Goal: Information Seeking & Learning: Check status

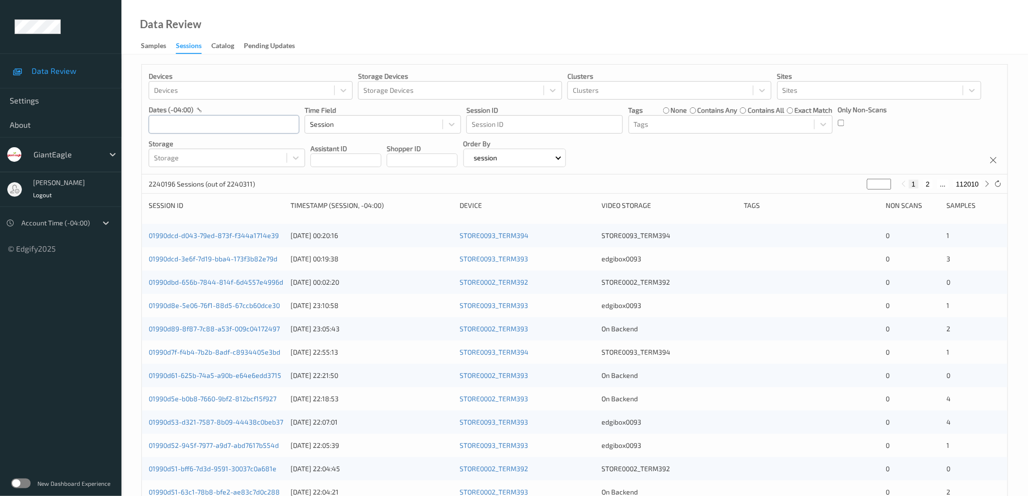
click at [244, 122] on input "text" at bounding box center [224, 124] width 151 height 18
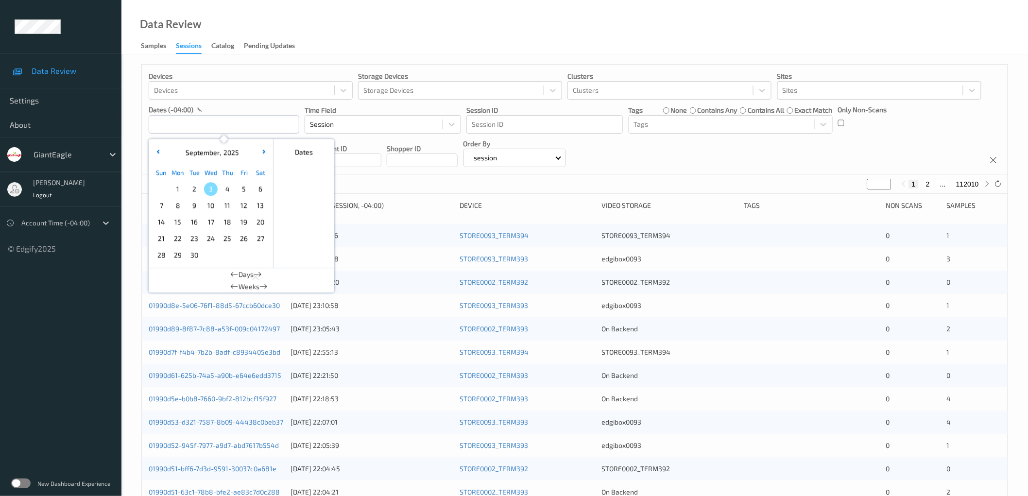
click at [196, 185] on span "2" at bounding box center [195, 189] width 14 height 14
type input "02/09/2025 00:00 -> 02/09/2025 23:59"
click at [819, 158] on div "Devices Devices Storage Devices Storage Devices Clusters Clusters Sites Sites d…" at bounding box center [575, 120] width 866 height 110
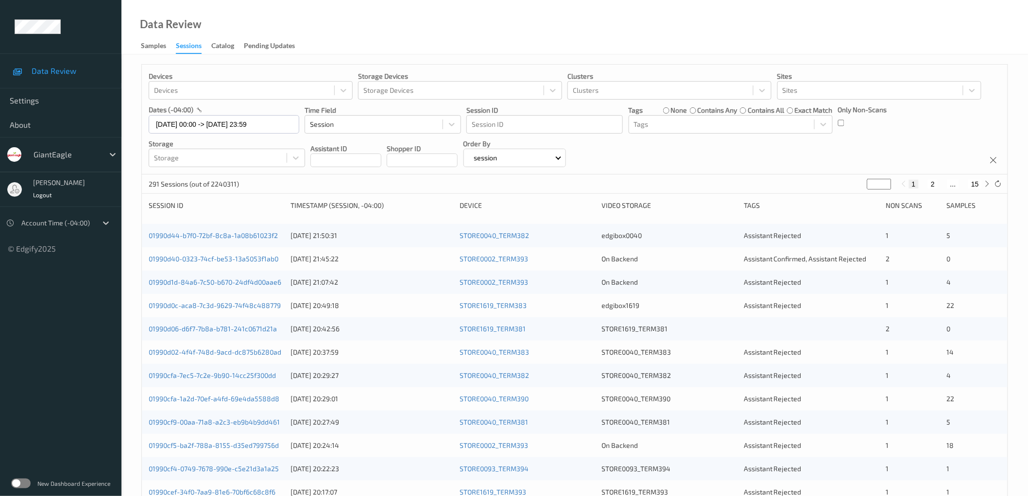
click at [790, 149] on div "Devices Devices Storage Devices Storage Devices Clusters Clusters Sites Sites d…" at bounding box center [575, 120] width 866 height 110
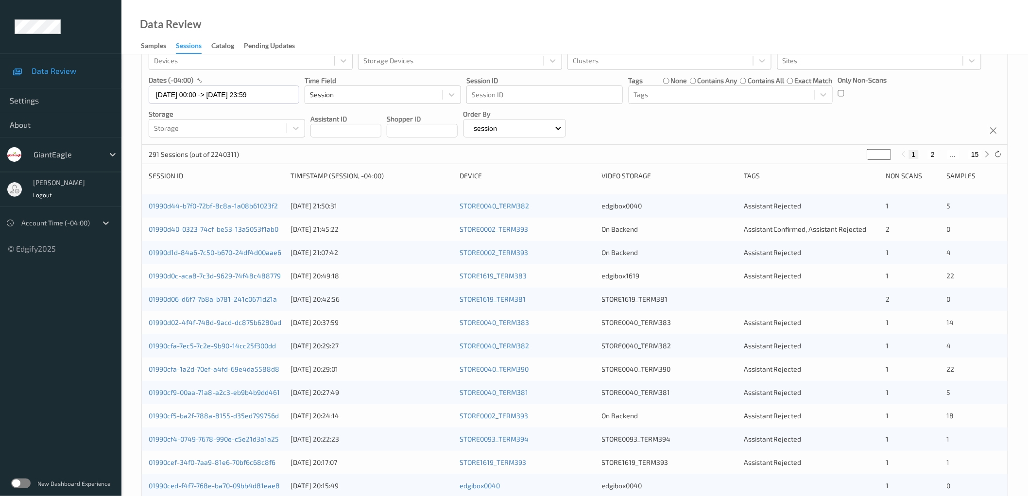
scroll to position [23, 0]
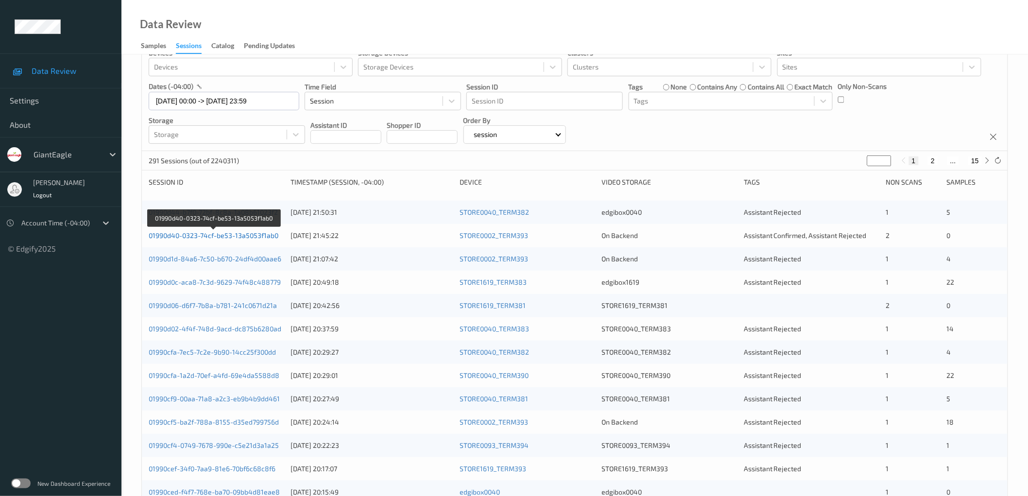
click at [245, 236] on link "01990d40-0323-74cf-be53-13a5053f1ab0" at bounding box center [214, 235] width 130 height 8
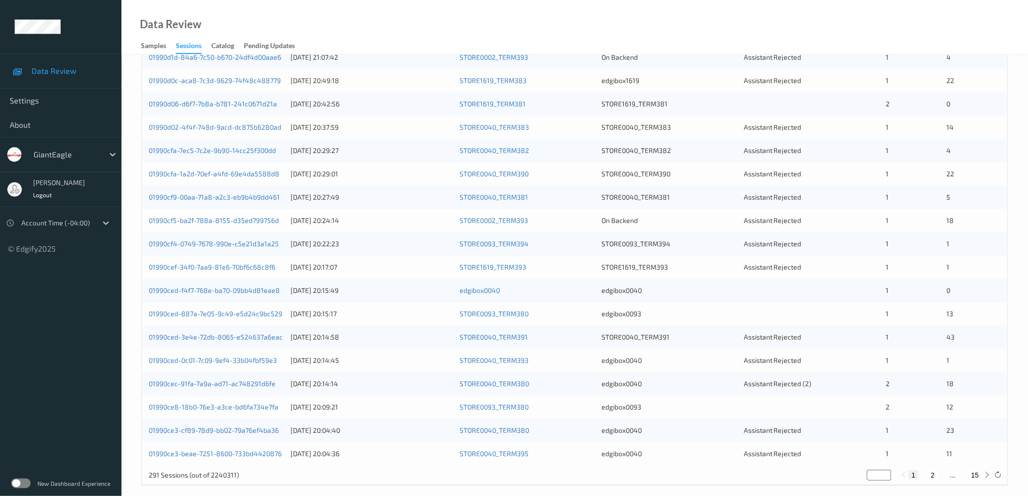
scroll to position [235, 0]
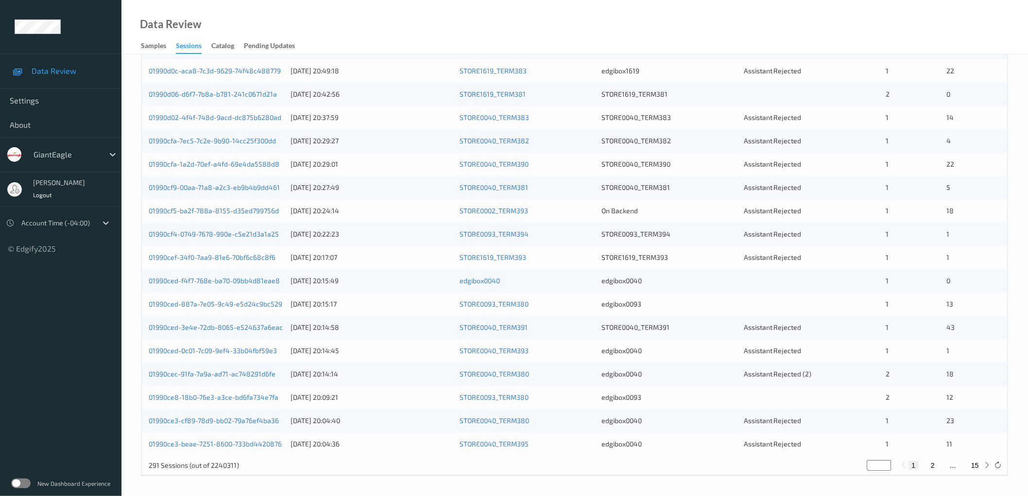
click at [977, 466] on button "15" at bounding box center [975, 465] width 14 height 9
type input "**"
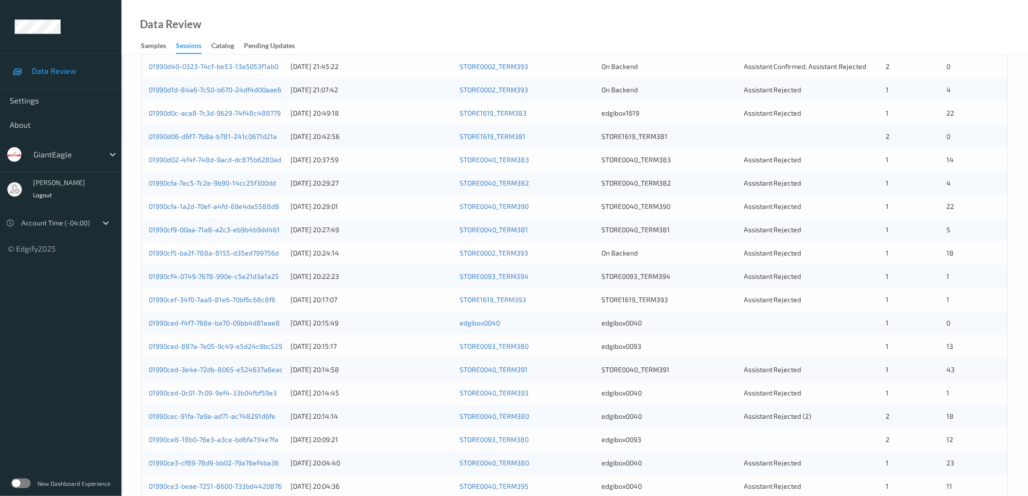
scroll to position [216, 0]
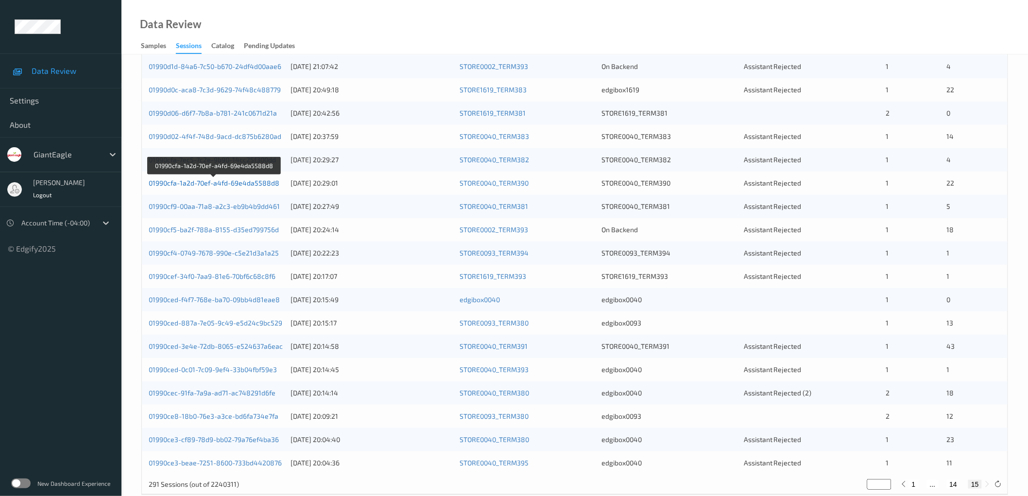
click at [250, 185] on link "01990cfa-1a2d-70ef-a4fd-69e4da5588d8" at bounding box center [214, 183] width 131 height 8
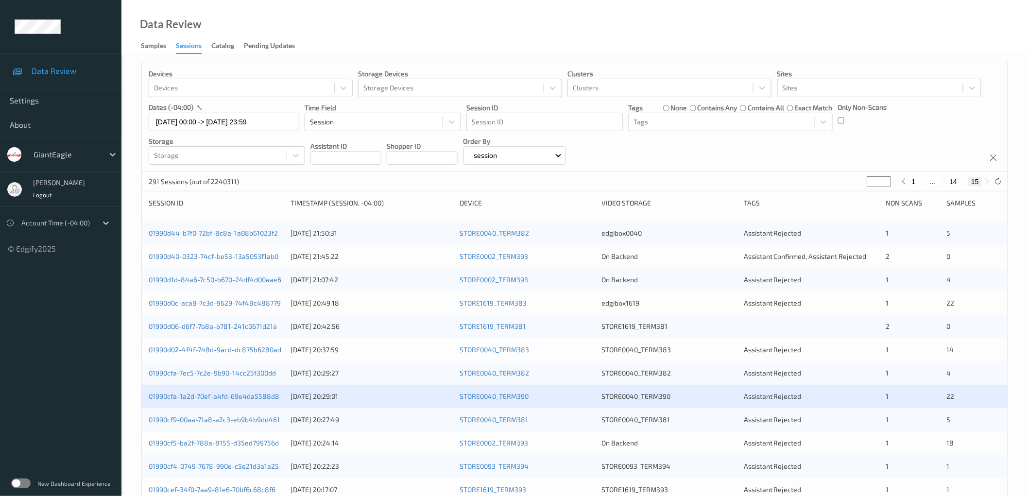
scroll to position [0, 0]
click at [204, 122] on input "02/09/2025 00:00 -> 02/09/2025 23:59" at bounding box center [224, 124] width 151 height 18
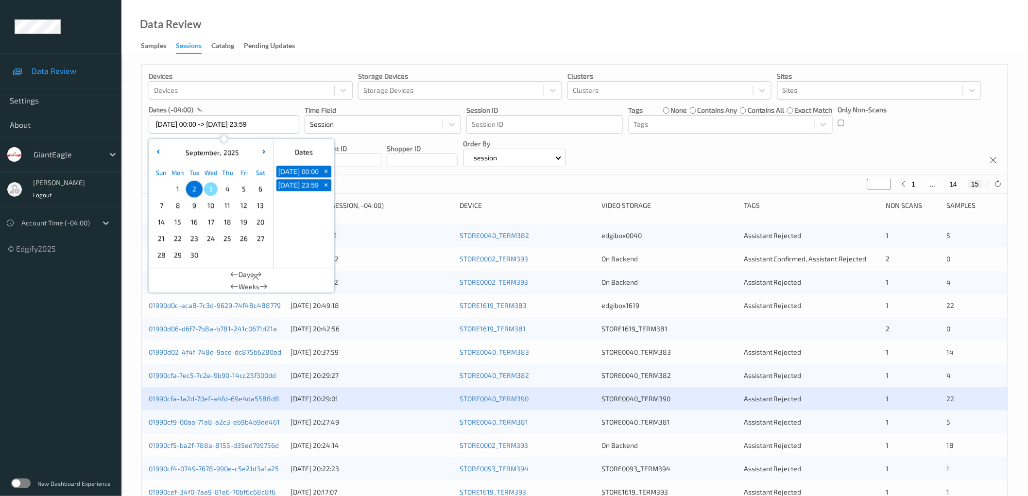
click at [181, 192] on span "1" at bounding box center [178, 189] width 14 height 14
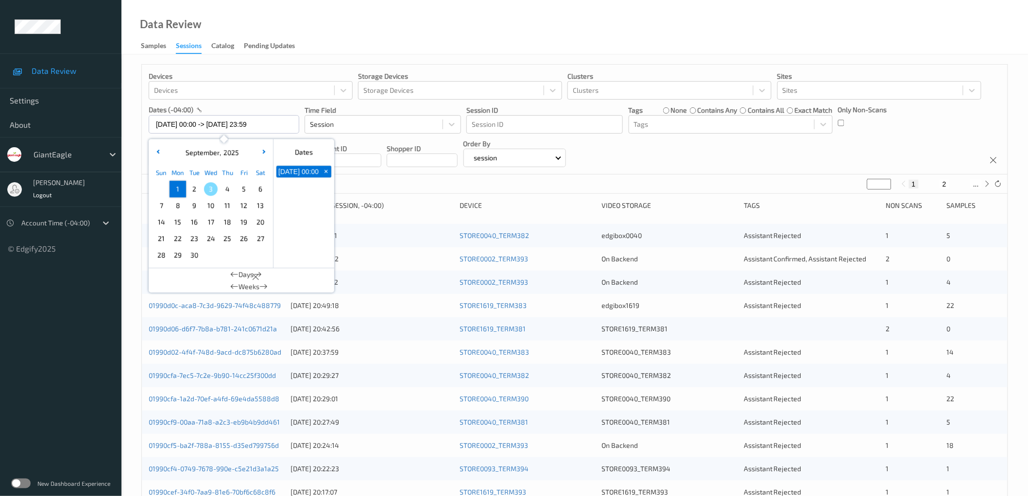
type input "01/09/2025 00:00"
type input "*"
click at [181, 192] on span "1" at bounding box center [178, 189] width 14 height 14
type input "01/09/2025 00:00 -> 01/09/2025 23:59"
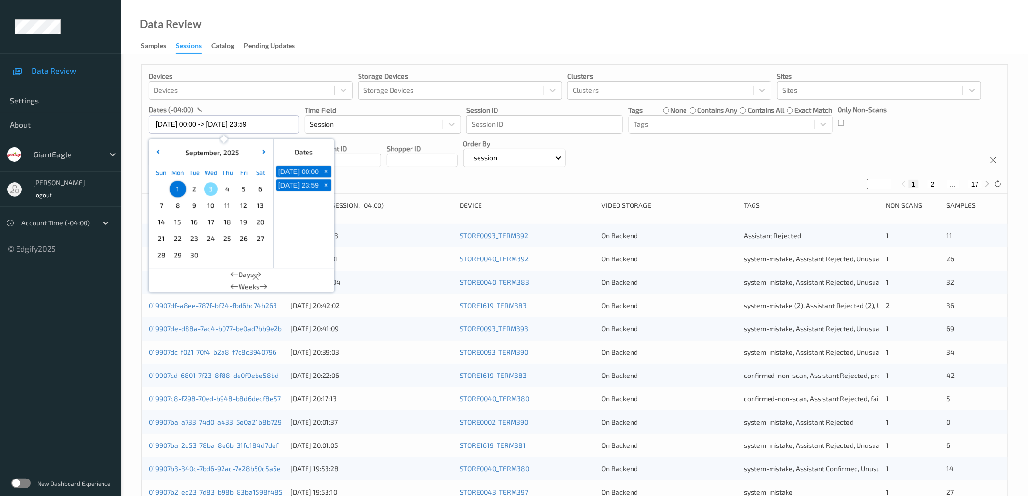
click at [785, 146] on div "Devices Devices Storage Devices Storage Devices Clusters Clusters Sites Sites d…" at bounding box center [575, 120] width 866 height 110
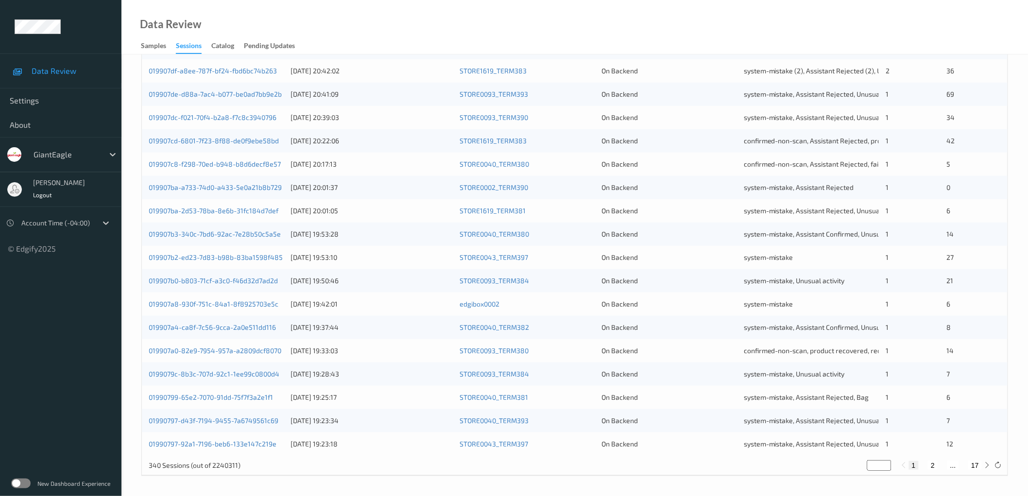
click at [976, 467] on button "17" at bounding box center [975, 465] width 14 height 9
type input "**"
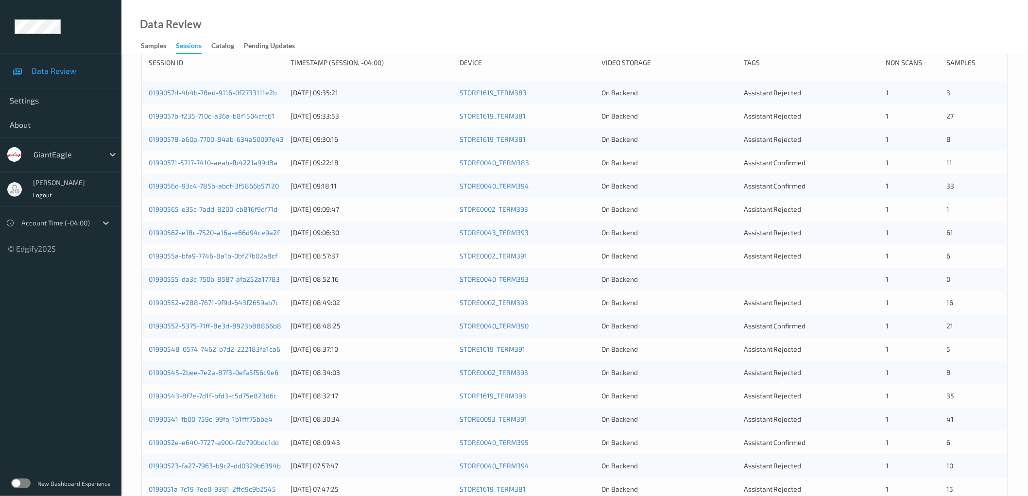
scroll to position [235, 0]
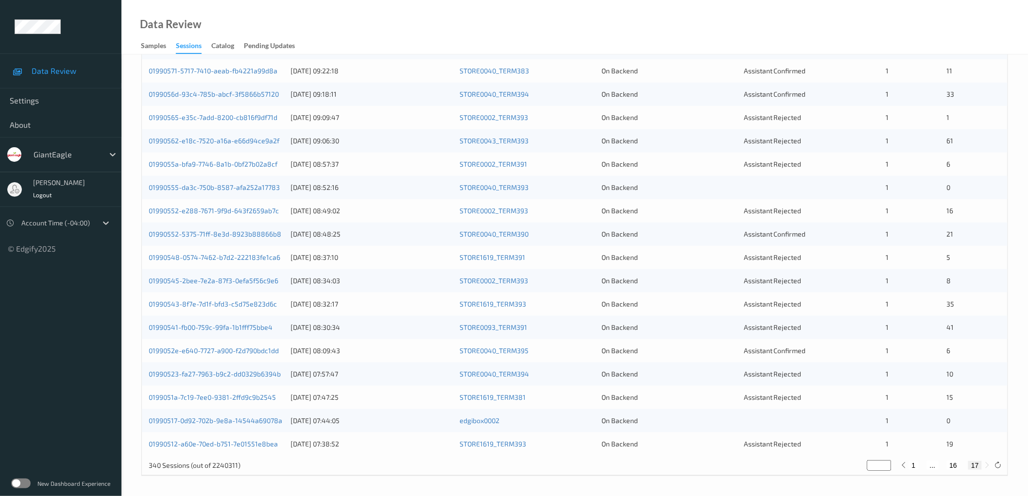
click at [955, 463] on button "16" at bounding box center [954, 465] width 14 height 9
type input "**"
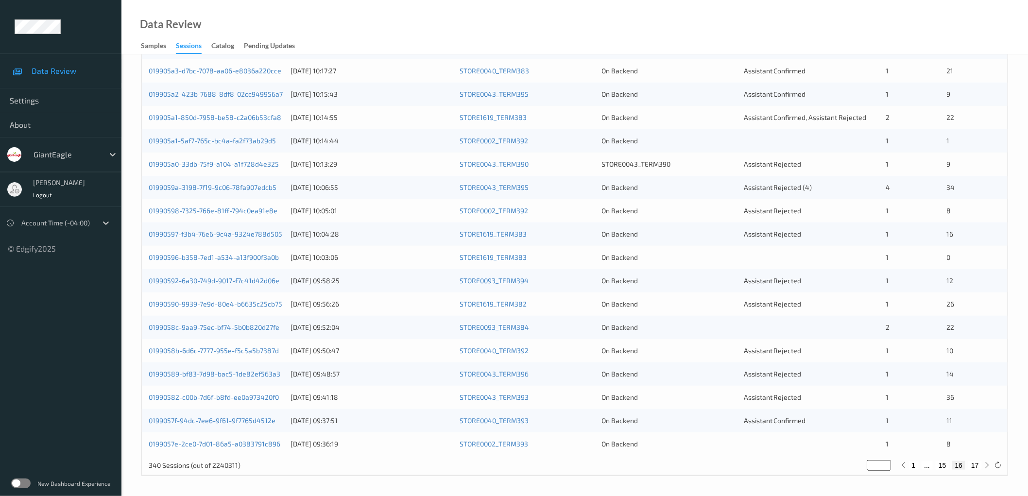
click at [944, 467] on button "15" at bounding box center [943, 465] width 14 height 9
type input "**"
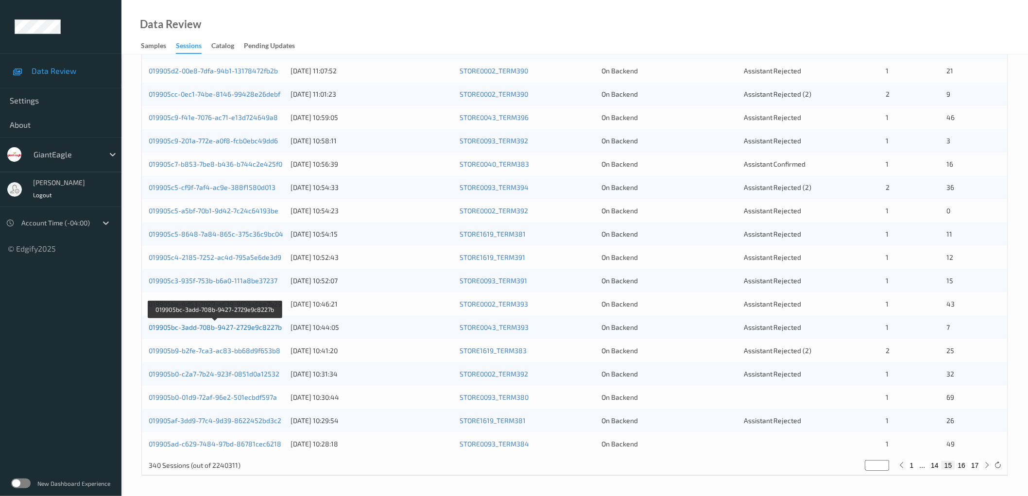
click at [242, 329] on link "019905bc-3add-708b-9427-2729e9c8227b" at bounding box center [215, 327] width 133 height 8
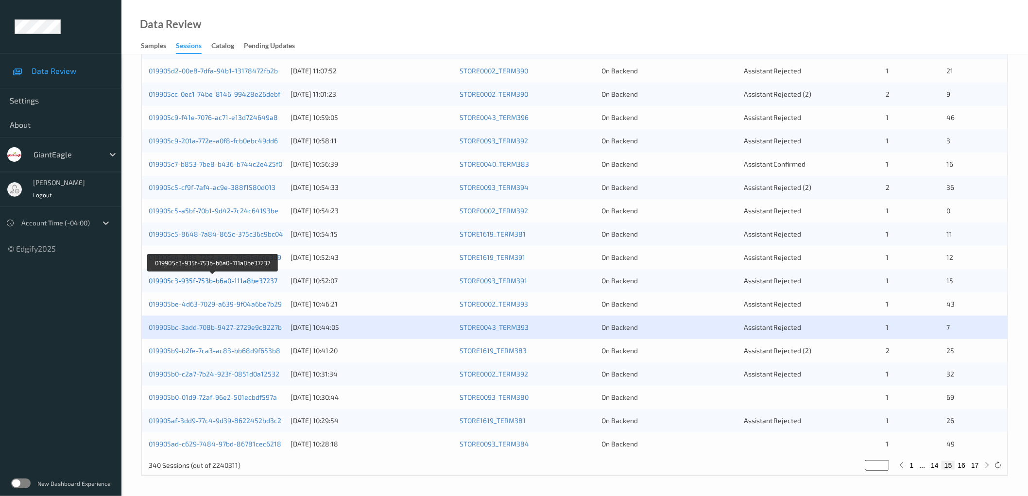
click at [246, 283] on link "019905c3-935f-753b-b6a0-111a8be37237" at bounding box center [213, 280] width 129 height 8
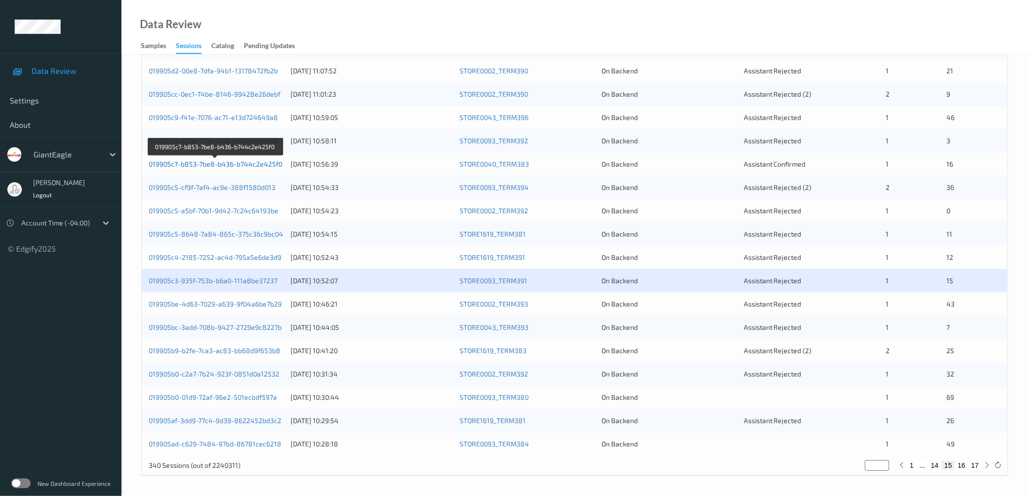
click at [243, 164] on link "019905c7-b853-7be8-b436-b744c2e425f0" at bounding box center [216, 164] width 134 height 8
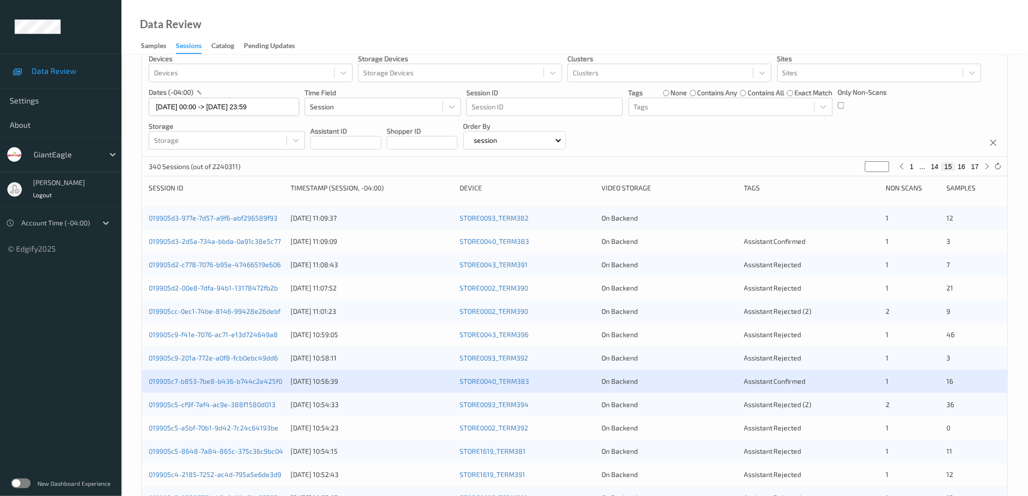
scroll to position [0, 0]
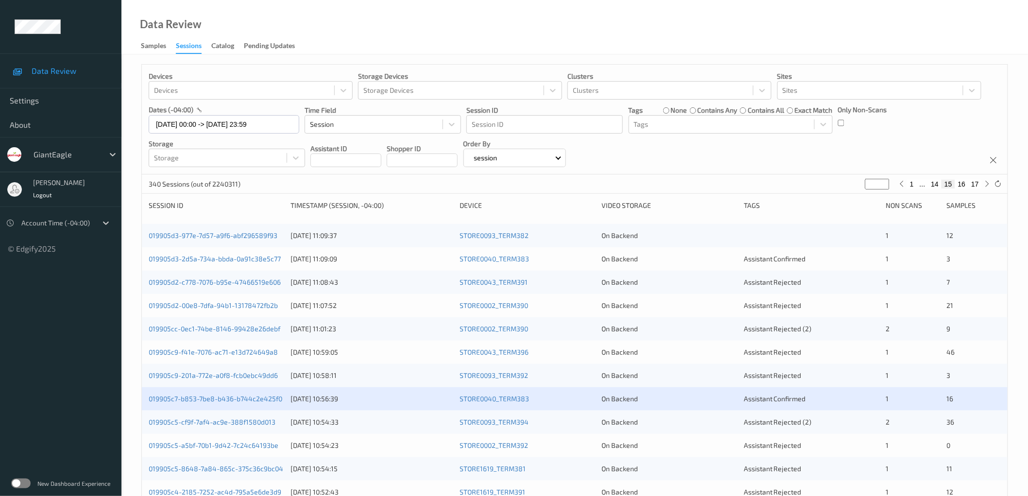
click at [936, 184] on button "14" at bounding box center [935, 184] width 14 height 9
type input "**"
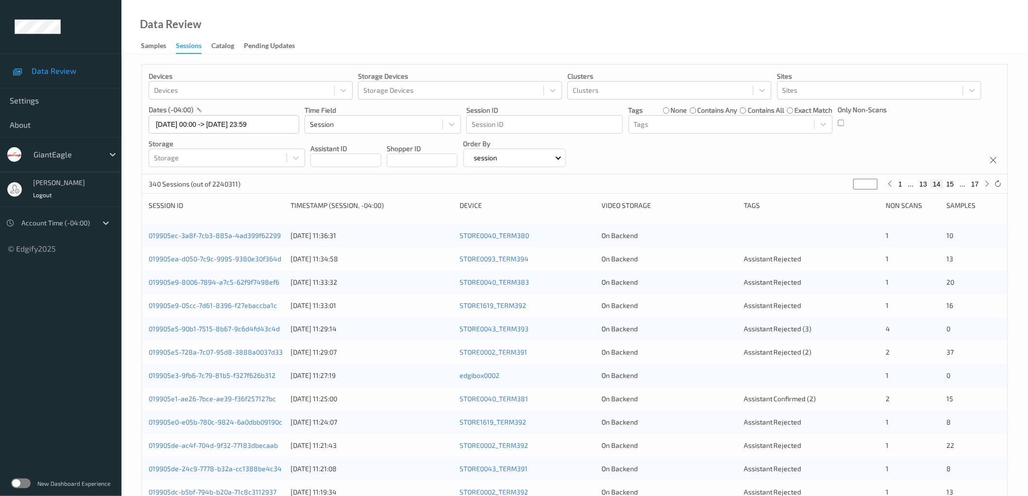
click at [928, 183] on button "13" at bounding box center [924, 184] width 14 height 9
type input "**"
click at [892, 184] on icon at bounding box center [890, 183] width 7 height 7
type input "**"
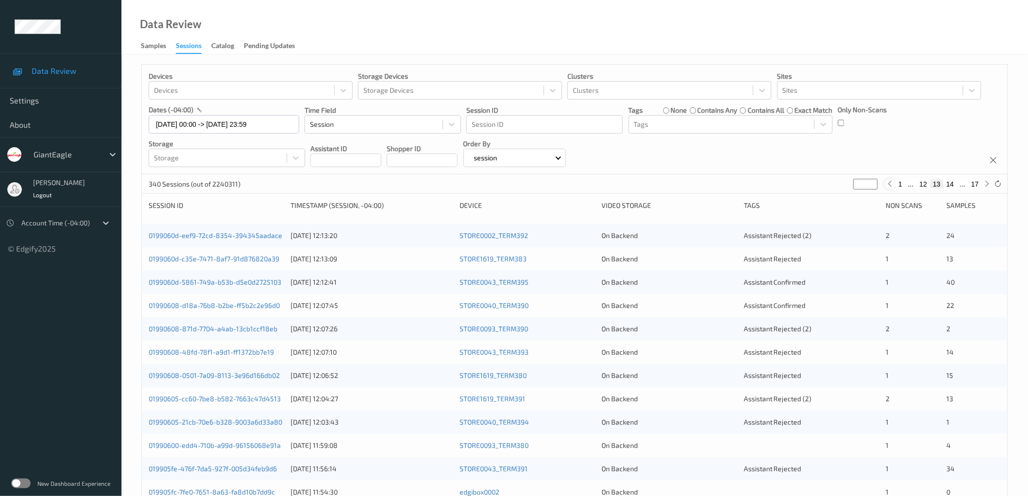
type input "**"
click at [892, 184] on icon at bounding box center [890, 183] width 7 height 7
type input "**"
click at [892, 184] on icon at bounding box center [890, 183] width 7 height 7
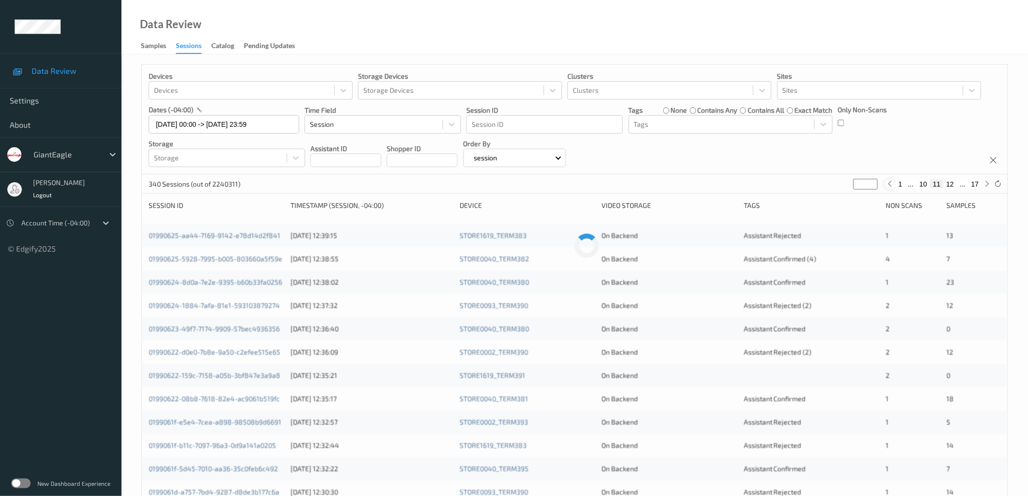
type input "**"
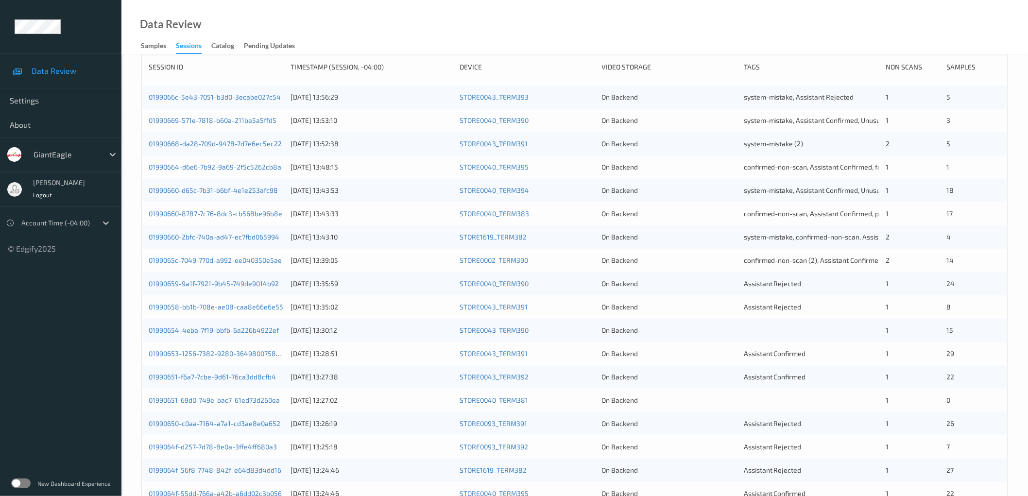
scroll to position [144, 0]
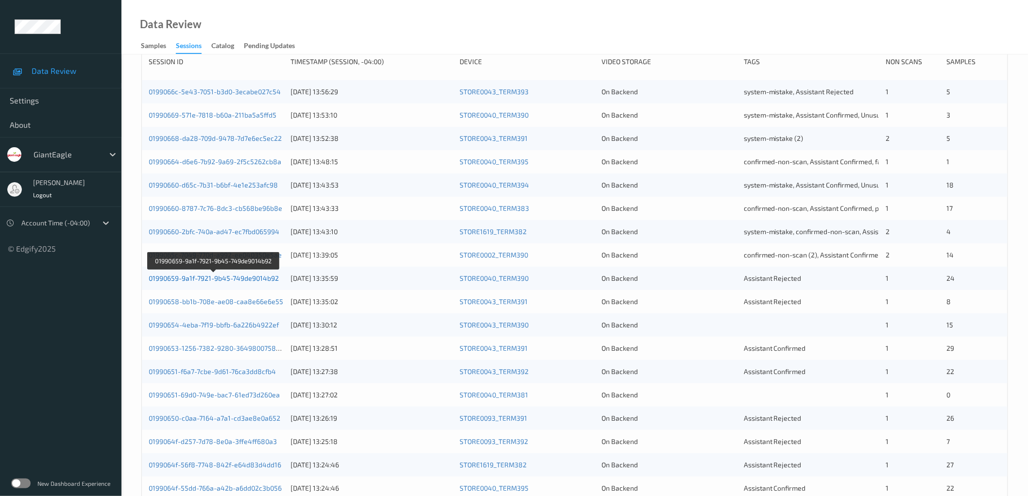
click at [258, 279] on link "01990659-9a1f-7921-9b45-749de9014b92" at bounding box center [214, 278] width 130 height 8
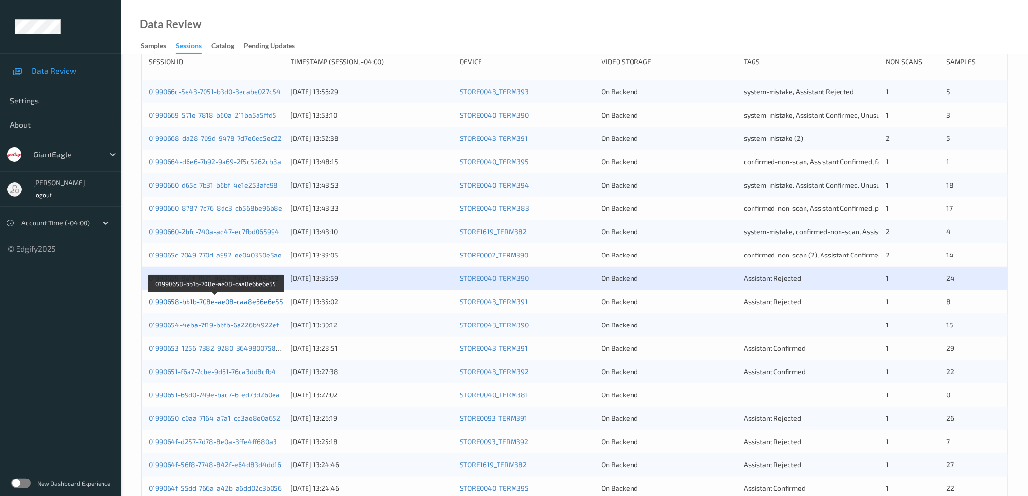
click at [261, 300] on link "01990658-bb1b-708e-ae08-caa8e66e6e55" at bounding box center [216, 301] width 135 height 8
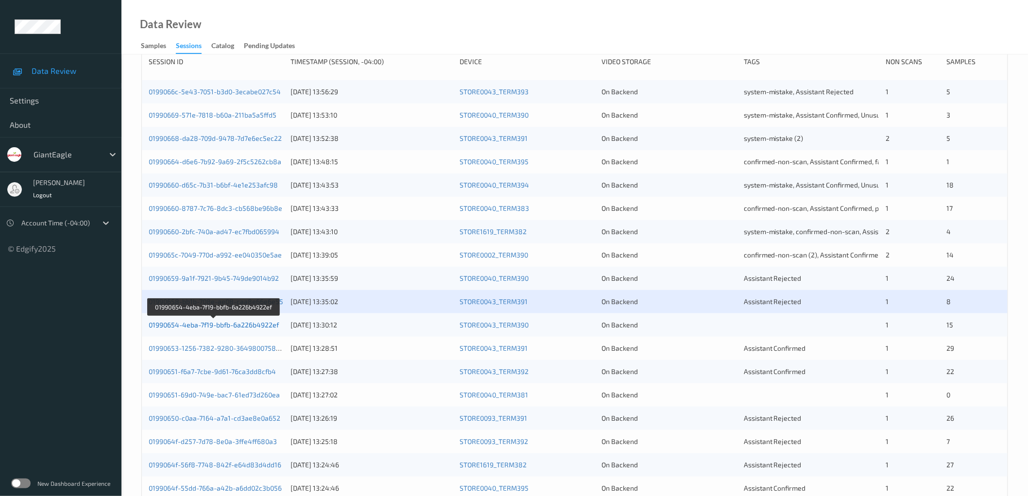
click at [257, 324] on link "01990654-4eba-7f19-bbfb-6a226b4922ef" at bounding box center [214, 325] width 130 height 8
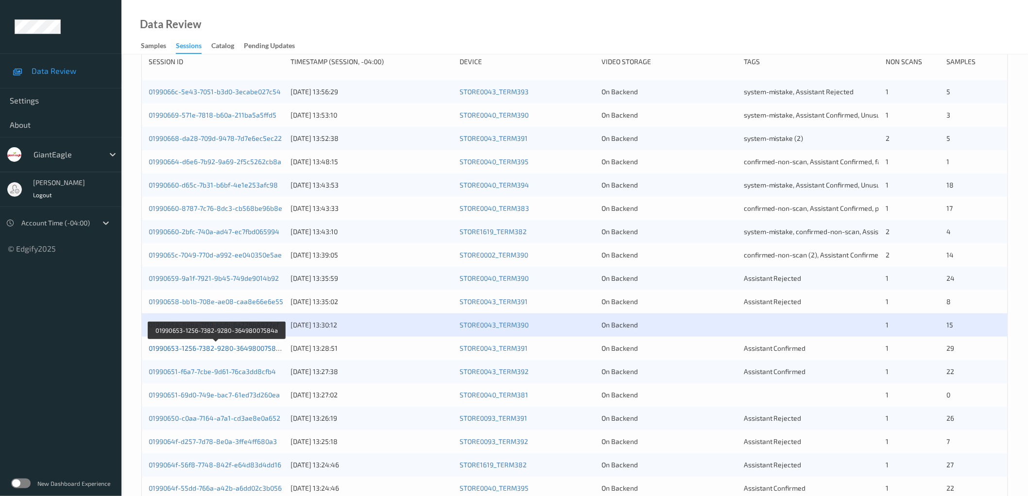
click at [253, 348] on link "01990653-1256-7382-9280-36498007584a" at bounding box center [217, 348] width 136 height 8
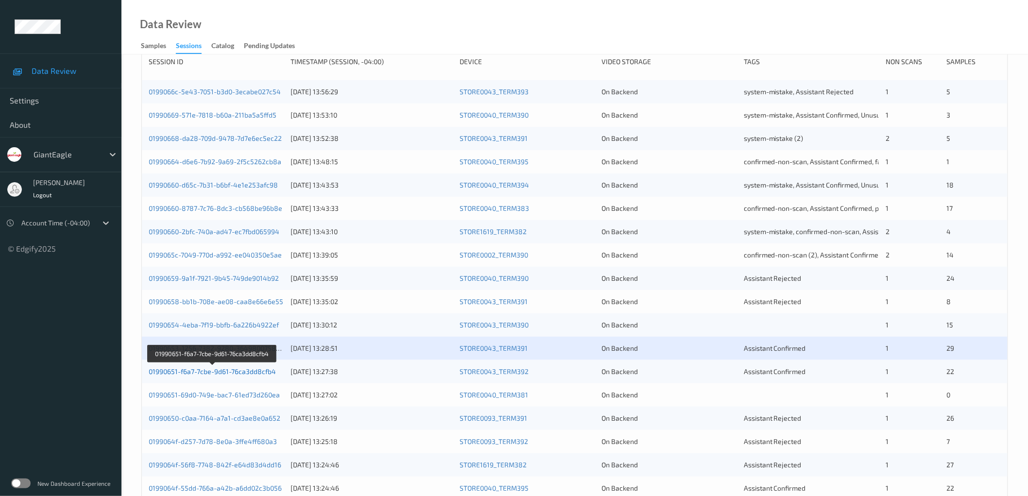
click at [250, 369] on link "01990651-f6a7-7cbe-9d61-76ca3dd8cfb4" at bounding box center [212, 371] width 127 height 8
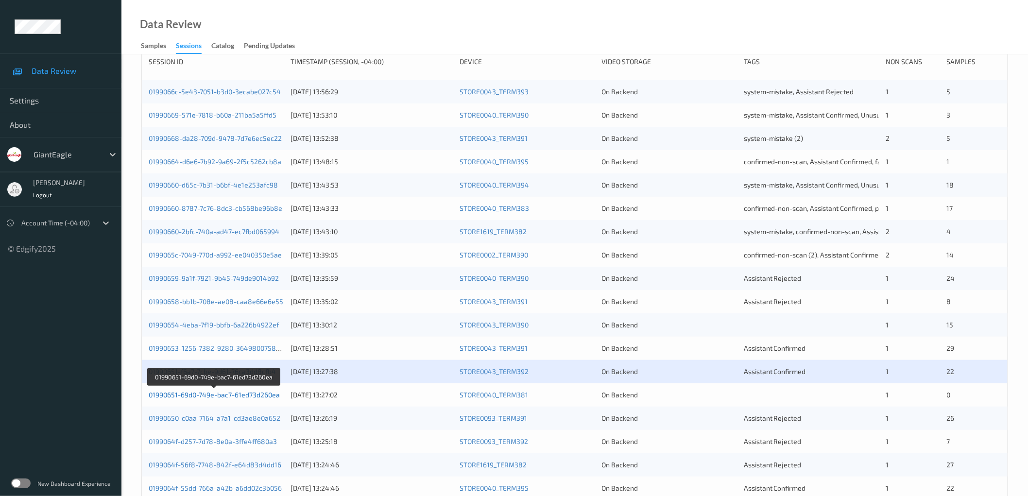
click at [249, 394] on link "01990651-69d0-749e-bac7-61ed73d260ea" at bounding box center [214, 395] width 131 height 8
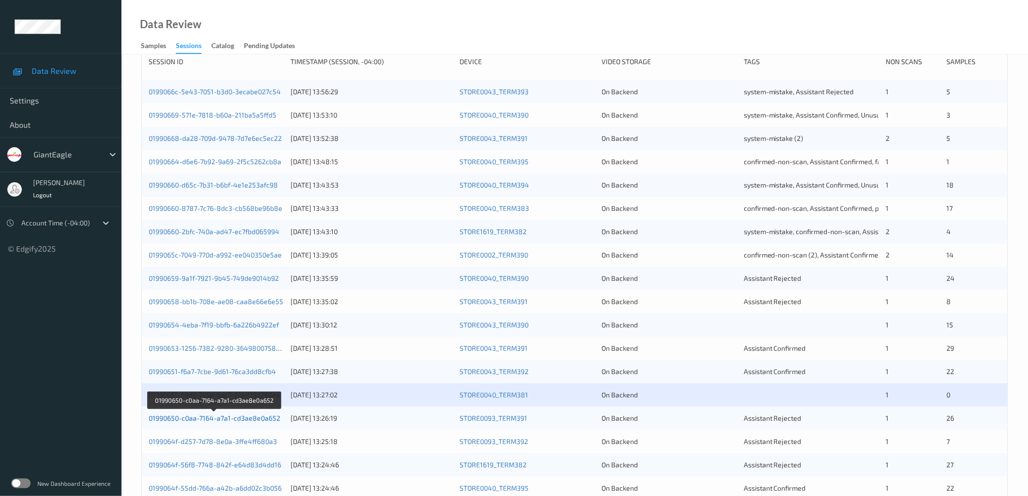
click at [250, 419] on link "01990650-c0aa-7164-a7a1-cd3ae8e0a652" at bounding box center [215, 418] width 132 height 8
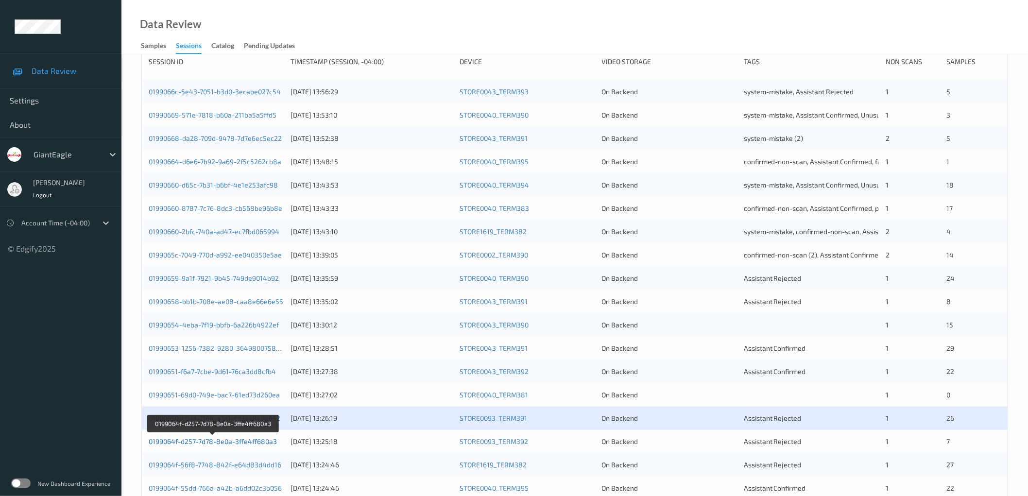
click at [249, 441] on link "0199064f-d257-7d78-8e0a-3ffe4ff680a3" at bounding box center [213, 441] width 128 height 8
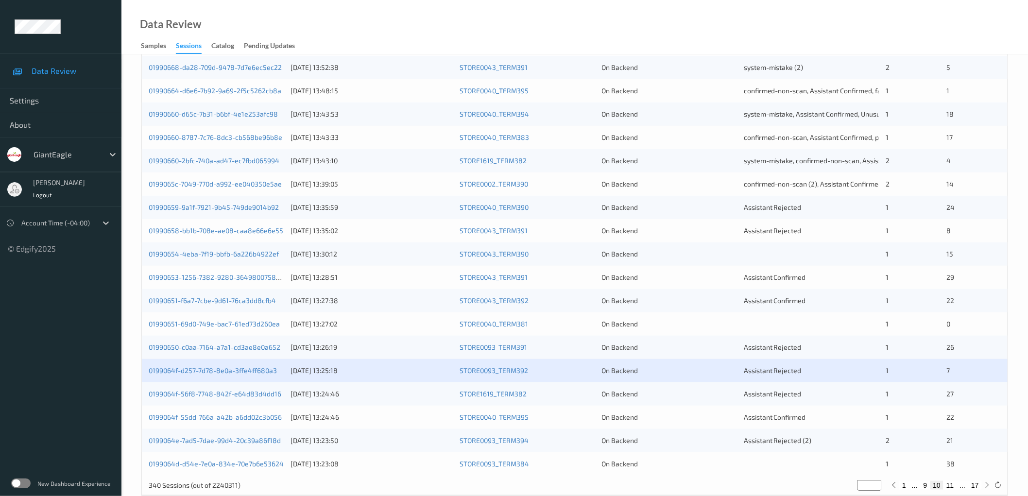
scroll to position [216, 0]
